Goal: Transaction & Acquisition: Purchase product/service

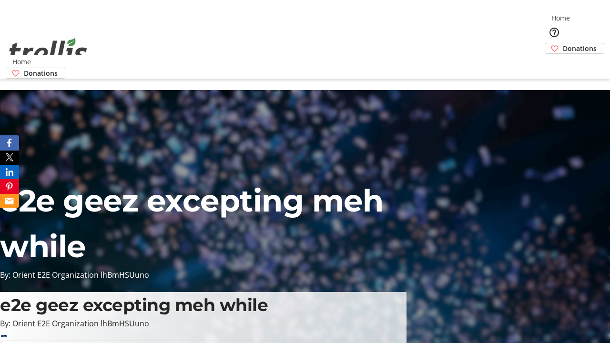
click at [563, 43] on span "Donations" at bounding box center [580, 48] width 34 height 10
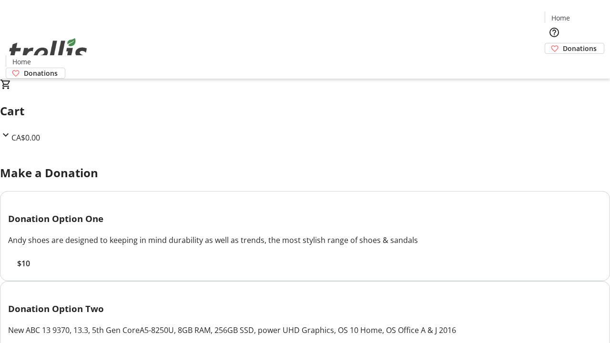
click at [30, 269] on span "$10" at bounding box center [23, 263] width 13 height 11
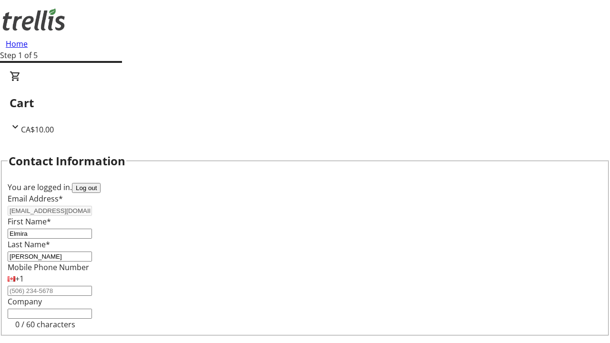
select select "CA"
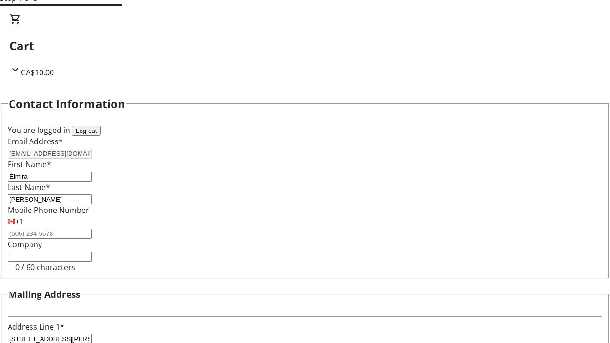
type input "[STREET_ADDRESS][PERSON_NAME]"
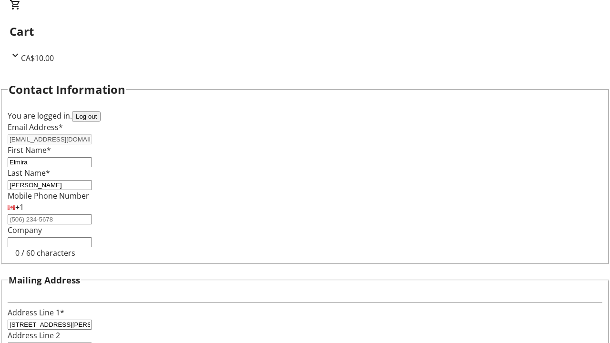
type input "Kelowna"
